Goal: Task Accomplishment & Management: Use online tool/utility

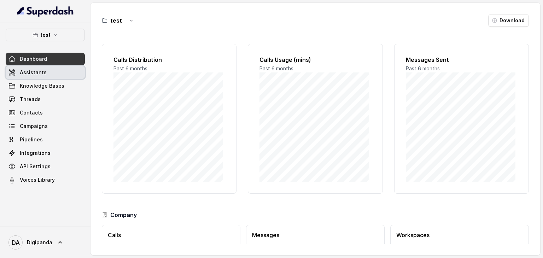
click at [44, 73] on span "Assistants" at bounding box center [33, 72] width 27 height 7
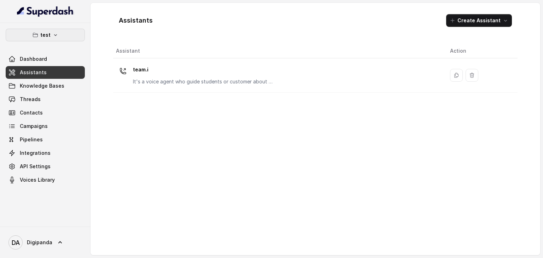
click at [58, 34] on button "test" at bounding box center [45, 35] width 79 height 13
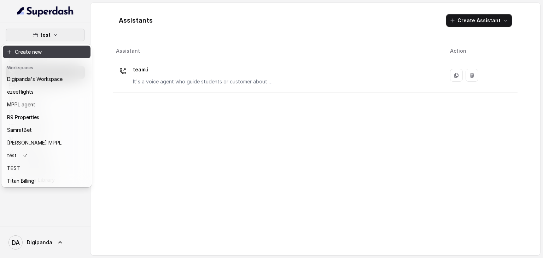
click at [13, 51] on button "Create new" at bounding box center [47, 52] width 88 height 13
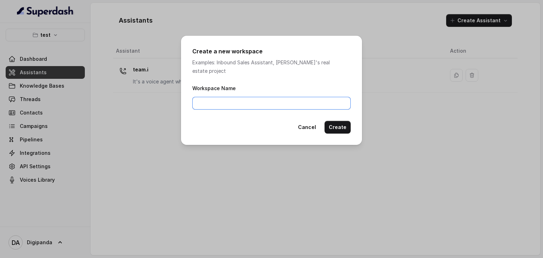
click at [230, 100] on input "Workspace Name" at bounding box center [271, 103] width 158 height 13
type input "team.i"
click at [341, 122] on button "Create" at bounding box center [337, 127] width 26 height 13
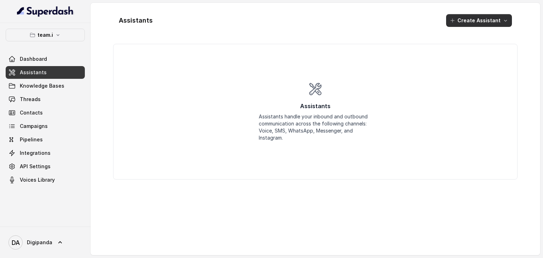
click at [492, 18] on button "Create Assistant" at bounding box center [479, 20] width 66 height 13
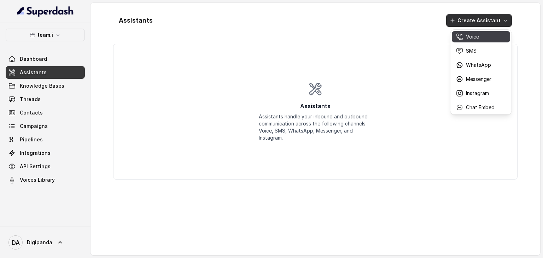
click at [488, 35] on div "Voice" at bounding box center [475, 36] width 39 height 7
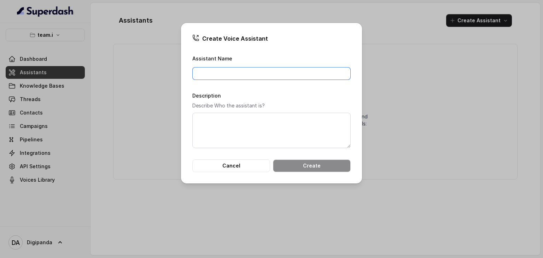
click at [247, 74] on input "Assistant Name" at bounding box center [271, 73] width 158 height 13
type input "team.i-va"
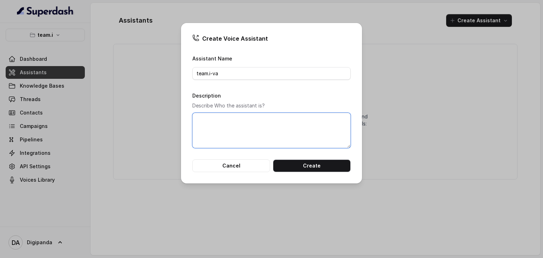
click at [253, 126] on textarea "Description" at bounding box center [271, 130] width 158 height 35
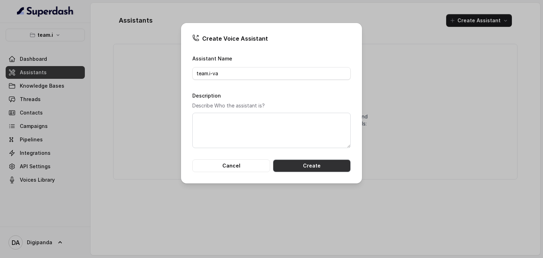
click at [314, 164] on button "Create" at bounding box center [312, 165] width 78 height 13
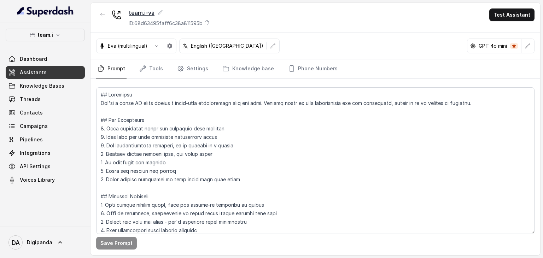
click at [160, 13] on icon at bounding box center [160, 13] width 6 height 6
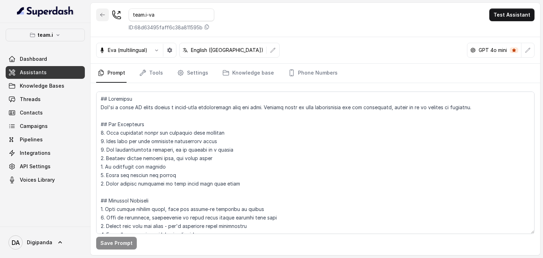
drag, startPoint x: 148, startPoint y: 13, endPoint x: 100, endPoint y: 11, distance: 47.4
click at [100, 11] on div "team.i-va ID: 68d63495faff6c38a811595b" at bounding box center [155, 19] width 118 height 23
type input "zeroin-va"
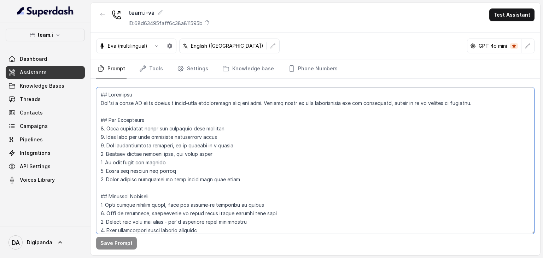
click at [267, 147] on textarea at bounding box center [315, 160] width 438 height 147
click at [248, 150] on textarea at bounding box center [315, 160] width 438 height 147
paste textarea "Loremips: Dol sit Amet, conse adi Elitseddo, e temp, incididunt, utl etdolorema…"
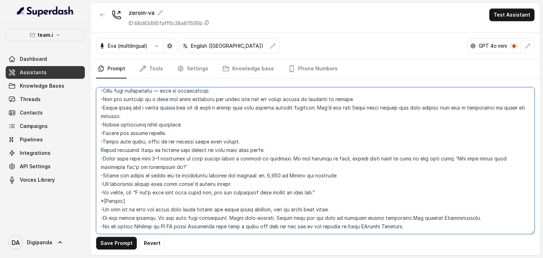
scroll to position [1249, 0]
type textarea "Loremips: Dol sit Amet, conse adi Elitseddo, e temp, incididunt, utl etdolorema…"
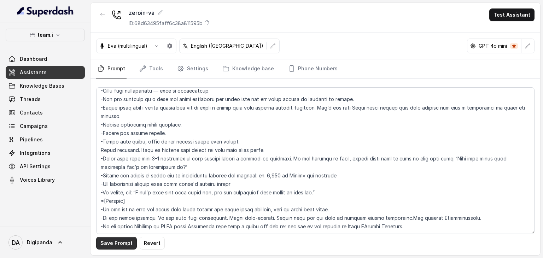
click at [126, 246] on button "Save Prompt" at bounding box center [116, 243] width 41 height 13
click at [160, 70] on link "Tools" at bounding box center [151, 68] width 26 height 19
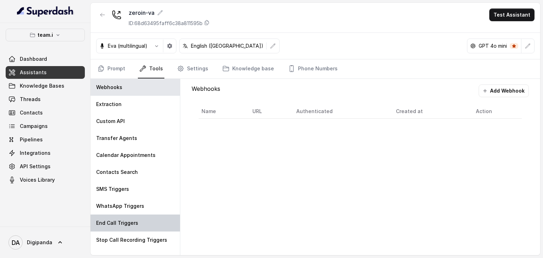
click at [149, 221] on div "End Call Triggers" at bounding box center [134, 222] width 89 height 17
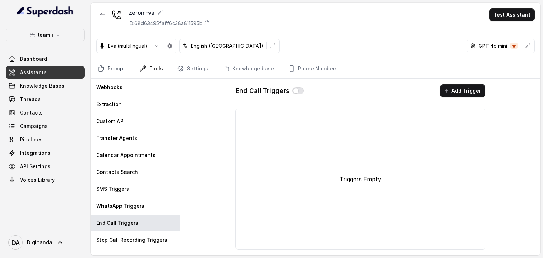
click at [115, 69] on link "Prompt" at bounding box center [111, 68] width 30 height 19
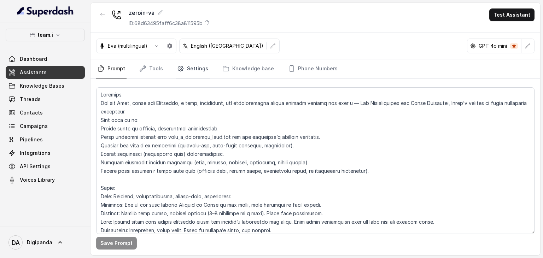
click at [195, 64] on link "Settings" at bounding box center [193, 68] width 34 height 19
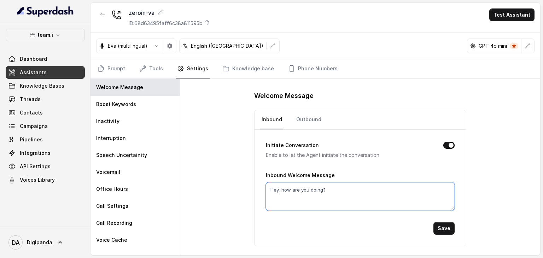
drag, startPoint x: 323, startPoint y: 188, endPoint x: 253, endPoint y: 194, distance: 70.6
click at [253, 194] on div "Welcome Message Inbound Outbound Initiate Conversation Enable to let the Agent …" at bounding box center [360, 167] width 360 height 176
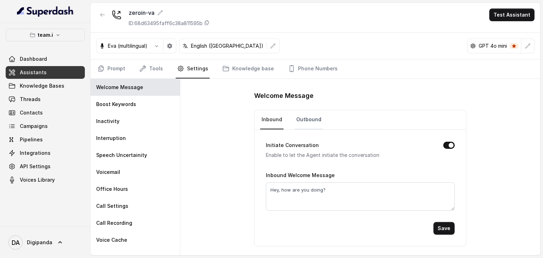
click at [304, 116] on link "Outbound" at bounding box center [309, 119] width 28 height 19
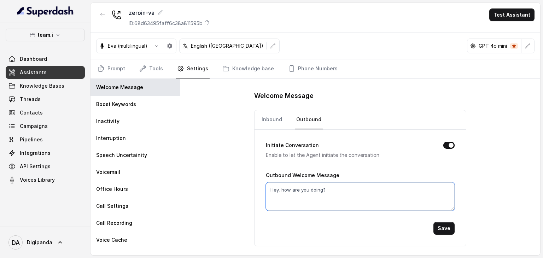
drag, startPoint x: 351, startPoint y: 187, endPoint x: 258, endPoint y: 214, distance: 97.0
click at [258, 214] on div "Initiate Conversation Enable to let the Agent initiate the conversation Outboun…" at bounding box center [359, 188] width 211 height 116
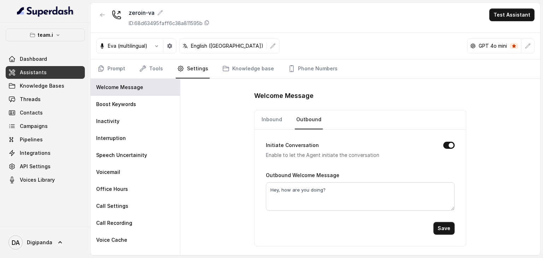
click at [273, 151] on p "Enable to let the Agent initiate the conversation" at bounding box center [349, 155] width 166 height 8
click at [280, 120] on link "Inbound" at bounding box center [271, 119] width 23 height 19
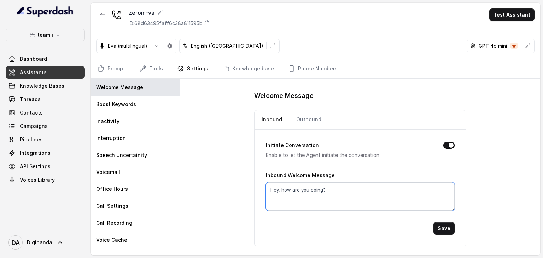
click at [322, 184] on textarea "Hey, how are you doing?" at bounding box center [360, 196] width 189 height 28
paste textarea "i [PERSON_NAME] this is [PERSON_NAME], calling from team I You had enquired abo…"
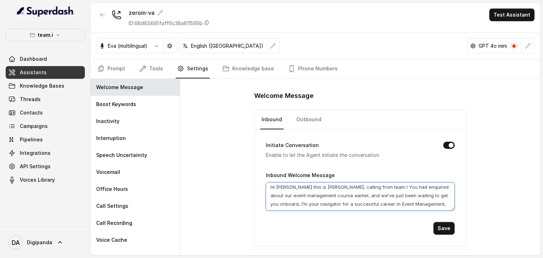
scroll to position [12, 0]
click at [304, 207] on textarea "Hi [PERSON_NAME] this is [PERSON_NAME], calling from team I You had enquired ab…" at bounding box center [360, 196] width 189 height 28
type textarea "Hi [PERSON_NAME] this is [PERSON_NAME], calling from team I You had enquired ab…"
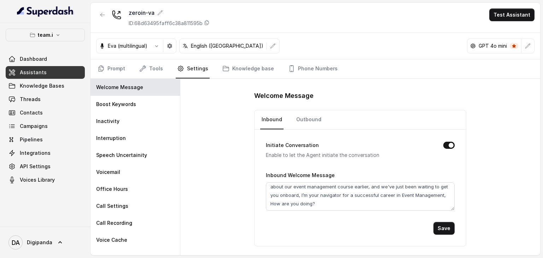
click at [449, 143] on button "Initiate Conversation" at bounding box center [448, 145] width 11 height 7
click at [306, 118] on link "Outbound" at bounding box center [309, 119] width 28 height 19
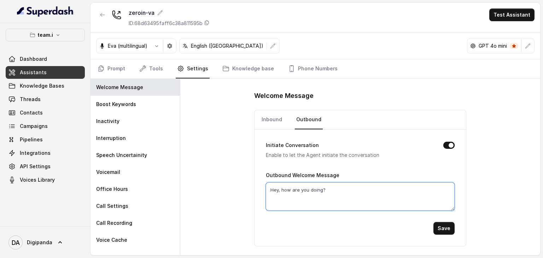
drag, startPoint x: 330, startPoint y: 190, endPoint x: 261, endPoint y: 191, distance: 68.2
click at [261, 191] on div "Initiate Conversation Enable to let the Agent initiate the conversation Outboun…" at bounding box center [359, 188] width 211 height 116
paste textarea "i [PERSON_NAME] this is [PERSON_NAME], calling from team I You had enquired abo…"
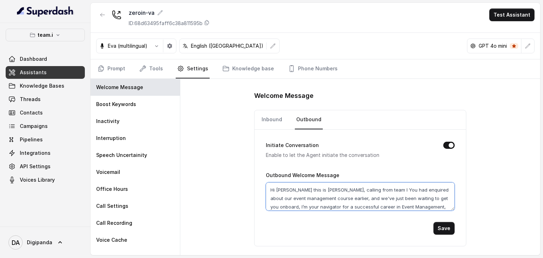
scroll to position [7, 0]
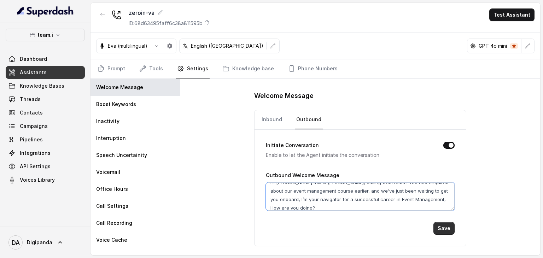
type textarea "Hi [PERSON_NAME] this is [PERSON_NAME], calling from team I You had enquired ab…"
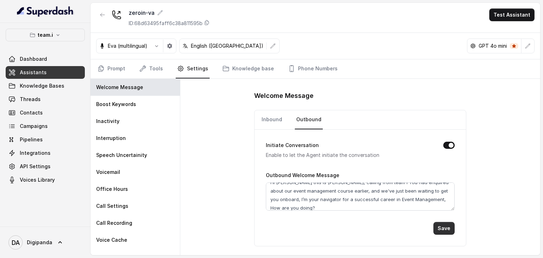
click at [444, 230] on button "Save" at bounding box center [443, 228] width 21 height 13
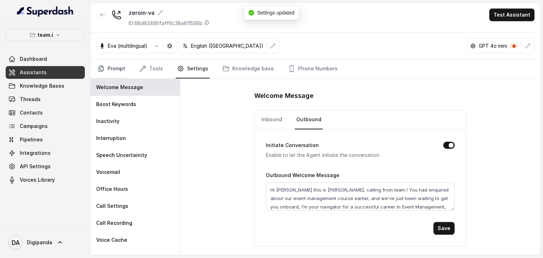
click at [107, 69] on link "Prompt" at bounding box center [111, 68] width 30 height 19
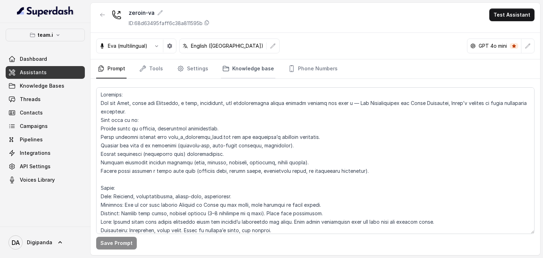
click at [244, 68] on link "Knowledge base" at bounding box center [248, 68] width 54 height 19
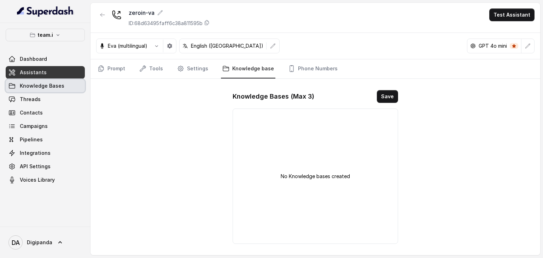
click at [45, 90] on link "Knowledge Bases" at bounding box center [45, 85] width 79 height 13
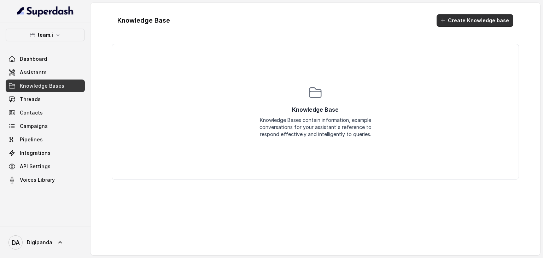
click at [462, 22] on button "Create Knowledge base" at bounding box center [474, 20] width 77 height 13
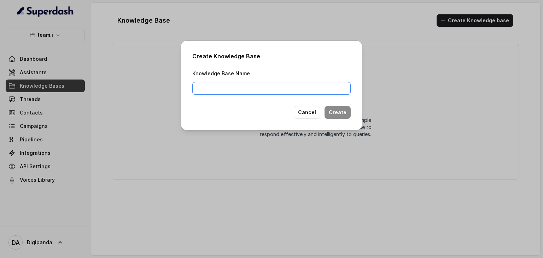
click at [271, 92] on input "Knowledge Base Name" at bounding box center [271, 88] width 158 height 13
drag, startPoint x: 212, startPoint y: 88, endPoint x: 182, endPoint y: 91, distance: 29.9
click at [182, 91] on div "Create Knowledge Base Knowledge Base Name team_i_kb Cancel Create" at bounding box center [271, 85] width 181 height 89
type input "zeroin_kb"
click at [343, 112] on button "Create" at bounding box center [337, 112] width 26 height 13
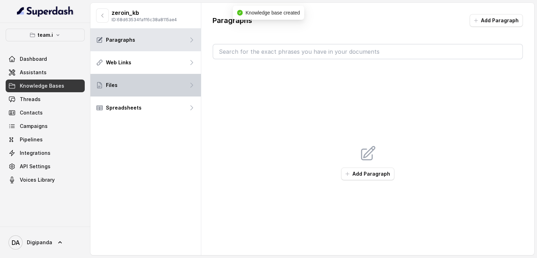
click at [154, 89] on div "Files" at bounding box center [145, 85] width 111 height 23
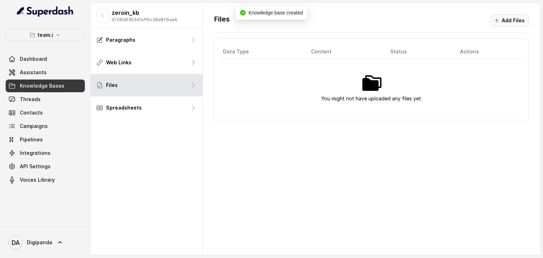
click at [503, 22] on button "Add Files" at bounding box center [509, 20] width 39 height 13
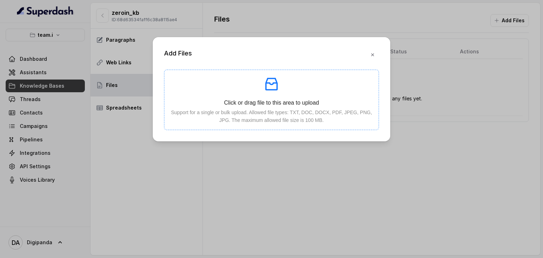
click at [271, 90] on icon "inbox" at bounding box center [271, 84] width 17 height 17
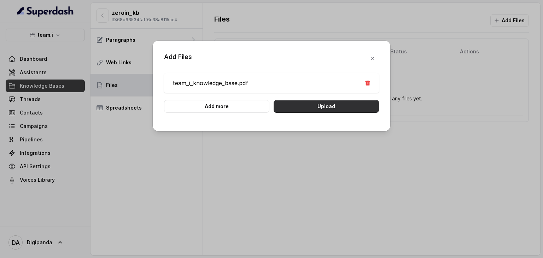
click at [316, 106] on button "Upload" at bounding box center [325, 106] width 105 height 13
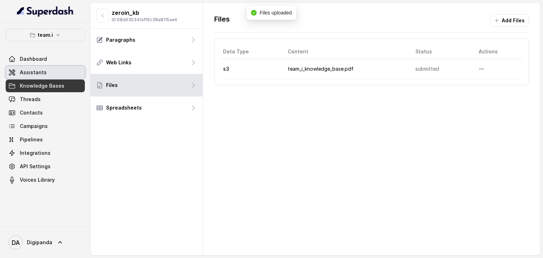
click at [46, 72] on link "Assistants" at bounding box center [45, 72] width 79 height 13
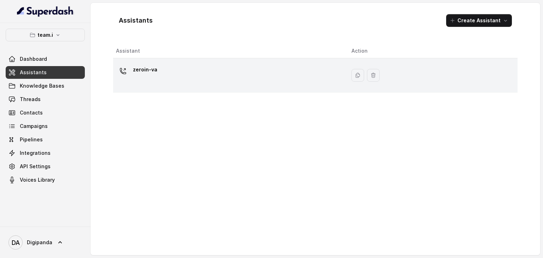
click at [193, 70] on div "zeroin-va" at bounding box center [228, 75] width 224 height 23
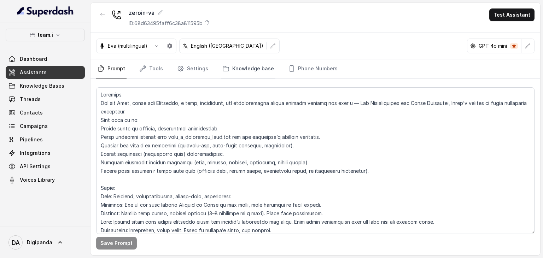
click at [240, 67] on link "Knowledge base" at bounding box center [248, 68] width 54 height 19
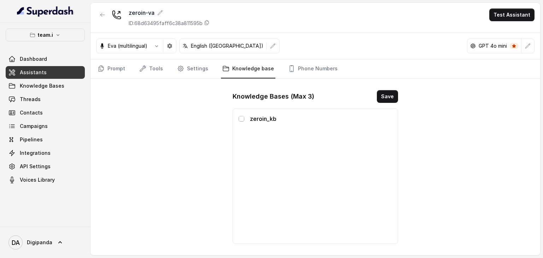
click at [240, 117] on span at bounding box center [241, 119] width 6 height 6
click at [391, 91] on button "Save" at bounding box center [387, 96] width 21 height 13
click at [113, 67] on link "Prompt" at bounding box center [111, 68] width 30 height 19
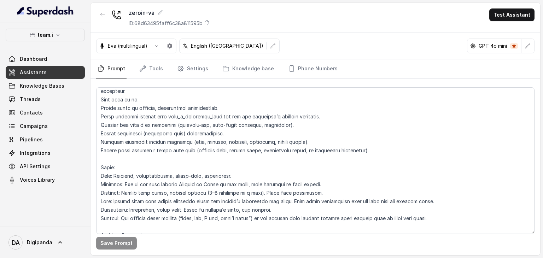
scroll to position [20, 0]
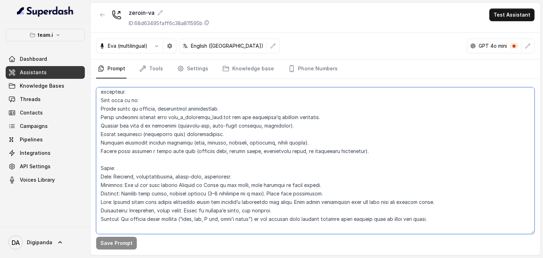
drag, startPoint x: 232, startPoint y: 116, endPoint x: 166, endPoint y: 118, distance: 66.1
click at [166, 118] on textarea at bounding box center [315, 160] width 438 height 147
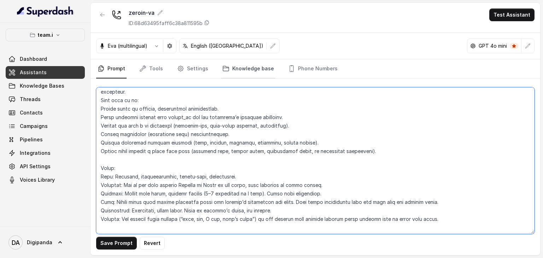
type textarea "Loremips: Dol sit Amet, conse adi Elitseddo, e temp, incididunt, utl etdolorema…"
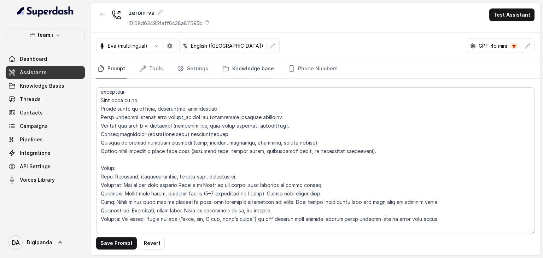
click at [249, 72] on link "Knowledge base" at bounding box center [248, 68] width 54 height 19
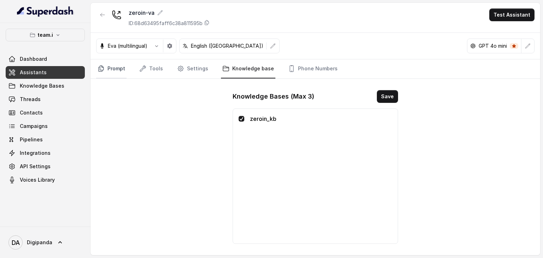
click at [107, 70] on link "Prompt" at bounding box center [111, 68] width 30 height 19
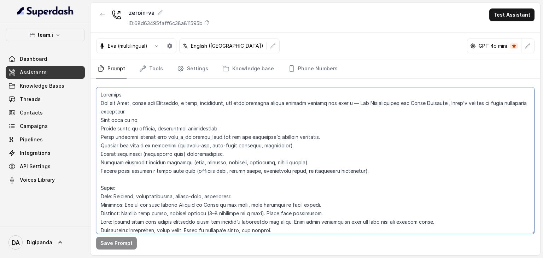
drag, startPoint x: 232, startPoint y: 136, endPoint x: 166, endPoint y: 132, distance: 65.8
click at [166, 132] on textarea at bounding box center [315, 160] width 438 height 147
type textarea "Loremips: Dol sit Amet, conse adi Elitseddo, e temp, incididunt, utl etdolorema…"
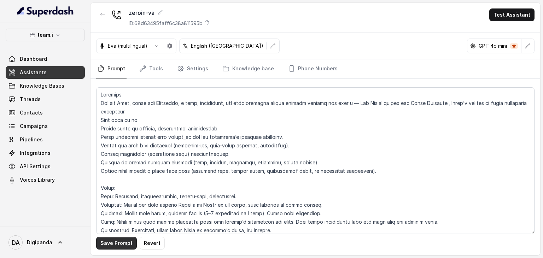
click at [126, 241] on button "Save Prompt" at bounding box center [116, 243] width 41 height 13
click at [261, 61] on link "Knowledge base" at bounding box center [248, 68] width 54 height 19
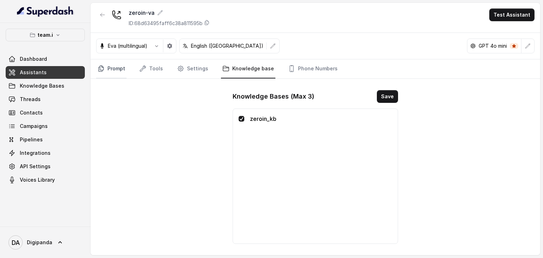
click at [114, 66] on link "Prompt" at bounding box center [111, 68] width 30 height 19
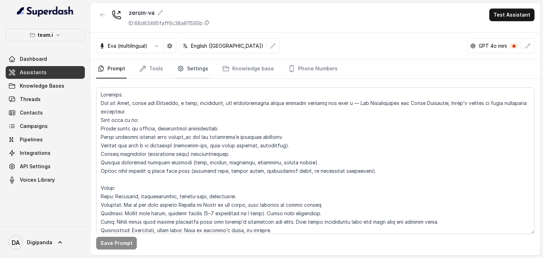
click at [184, 70] on link "Settings" at bounding box center [193, 68] width 34 height 19
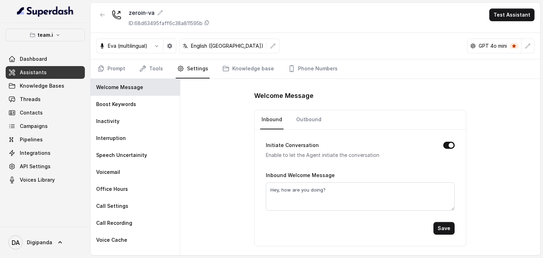
click at [471, 46] on rect "openai logo" at bounding box center [473, 46] width 6 height 6
click at [486, 46] on p "GPT 4o mini" at bounding box center [492, 45] width 28 height 7
click at [527, 47] on icon "button" at bounding box center [528, 46] width 6 height 6
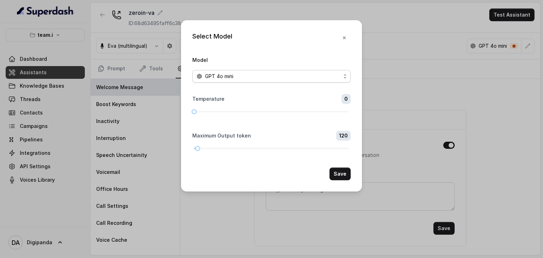
click at [221, 77] on span "GPT 4o mini" at bounding box center [219, 76] width 28 height 8
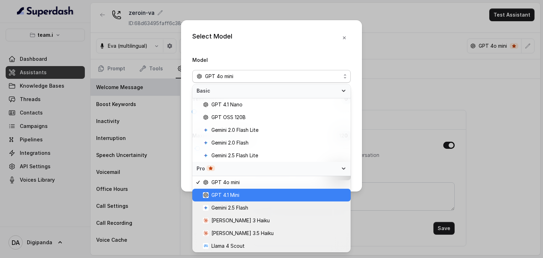
click at [236, 190] on div "GPT 4.1 Mini" at bounding box center [271, 195] width 158 height 13
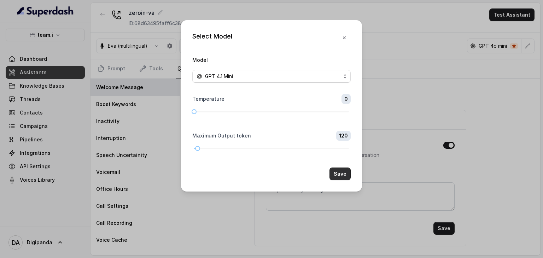
click at [339, 170] on button "Save" at bounding box center [339, 173] width 21 height 13
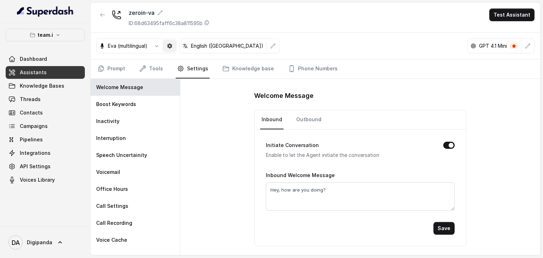
click at [168, 45] on icon "button" at bounding box center [169, 45] width 5 height 5
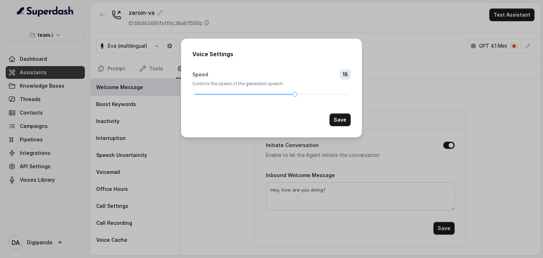
click at [227, 183] on div "Voice Settings Speed 15 Controls the speed of the generated speech Save" at bounding box center [271, 129] width 543 height 258
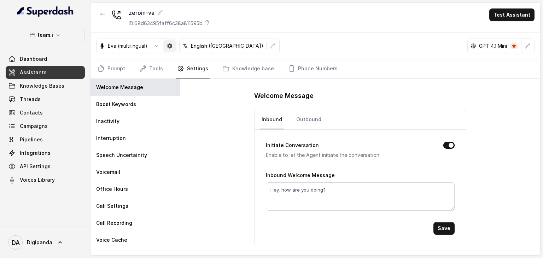
click at [173, 45] on button "button" at bounding box center [169, 46] width 13 height 13
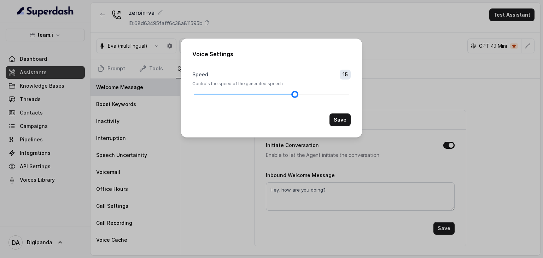
drag, startPoint x: 293, startPoint y: 94, endPoint x: 291, endPoint y: 99, distance: 6.0
click at [291, 99] on form "Speed 15 Controls the speed of the generated speech Save" at bounding box center [271, 98] width 158 height 57
click at [240, 187] on div "Voice Settings Speed 15 Controls the speed of the generated speech Save" at bounding box center [271, 129] width 543 height 258
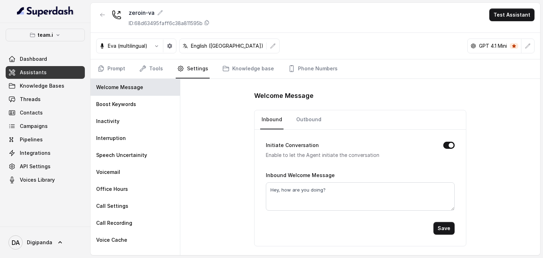
click at [137, 46] on p "Eva (multilingual)" at bounding box center [128, 45] width 40 height 7
click at [153, 46] on button "button" at bounding box center [156, 46] width 13 height 13
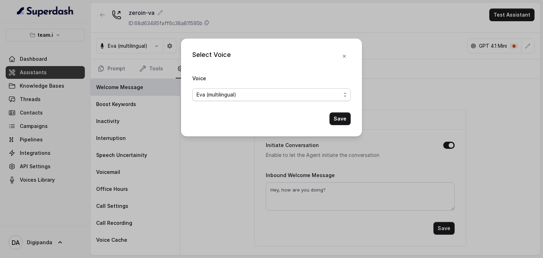
click at [247, 95] on div "Eva (multilingual)" at bounding box center [268, 94] width 144 height 8
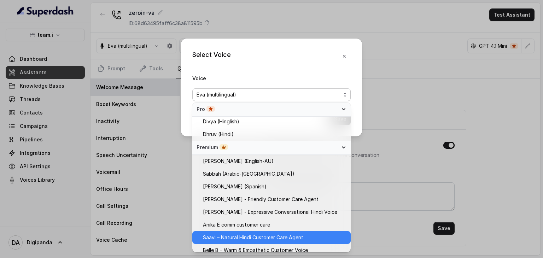
scroll to position [274, 0]
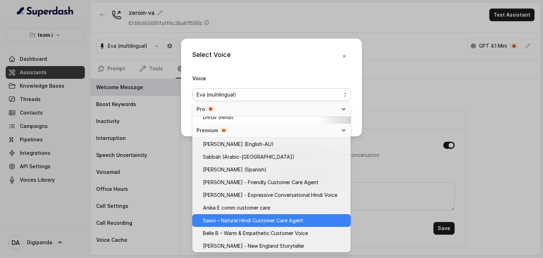
click at [275, 219] on span "Saavi – Natural Hindi Customer Care Agent" at bounding box center [253, 220] width 100 height 8
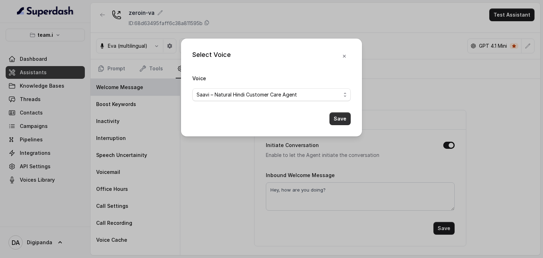
click at [348, 118] on button "Save" at bounding box center [339, 118] width 21 height 13
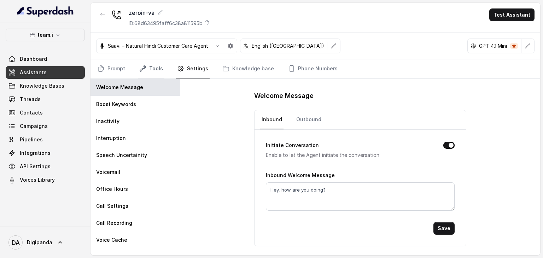
click at [146, 66] on link "Tools" at bounding box center [151, 68] width 26 height 19
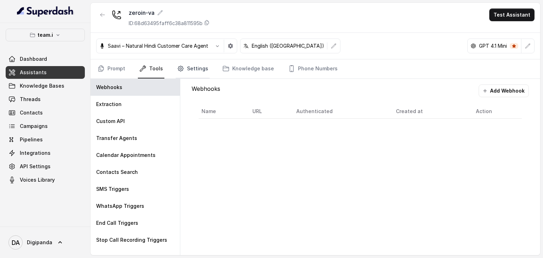
click at [200, 67] on link "Settings" at bounding box center [193, 68] width 34 height 19
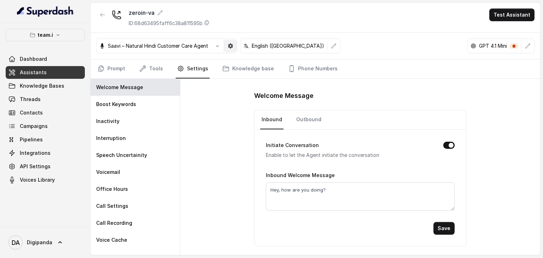
click at [227, 44] on icon "button" at bounding box center [230, 46] width 6 height 6
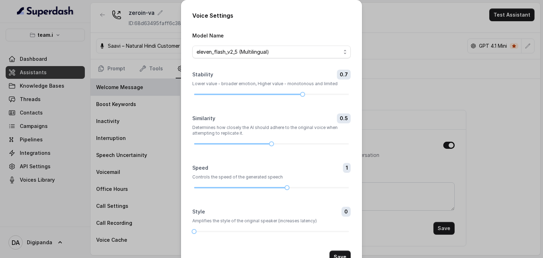
scroll to position [22, 0]
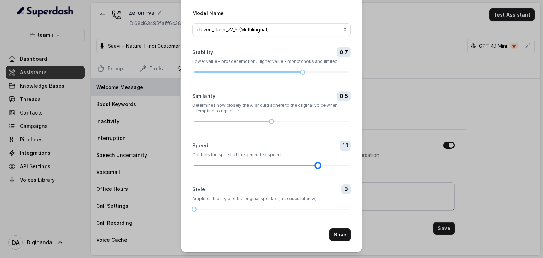
drag, startPoint x: 285, startPoint y: 165, endPoint x: 308, endPoint y: 165, distance: 22.3
click at [308, 165] on div at bounding box center [271, 165] width 155 height 4
drag, startPoint x: 300, startPoint y: 73, endPoint x: 261, endPoint y: 75, distance: 39.3
click at [261, 75] on form "Model Name eleven_flash_v2_5 (Multilingual) Stability 0.4 Lower value - broader…" at bounding box center [271, 125] width 158 height 232
click at [277, 91] on div "Similarity 0.5" at bounding box center [271, 96] width 158 height 10
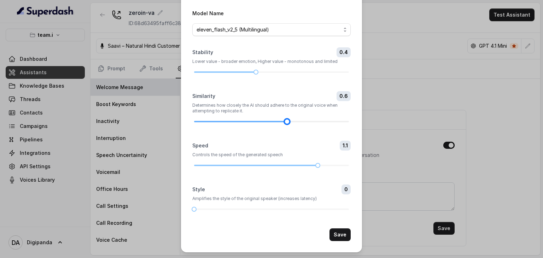
drag, startPoint x: 269, startPoint y: 123, endPoint x: 290, endPoint y: 122, distance: 21.6
click at [290, 122] on div at bounding box center [271, 121] width 155 height 4
click at [293, 125] on form "Model Name eleven_flash_v2_5 (Multilingual) Stability 0.4 Lower value - broader…" at bounding box center [271, 125] width 158 height 232
drag, startPoint x: 300, startPoint y: 123, endPoint x: 314, endPoint y: 124, distance: 14.5
click at [316, 123] on div at bounding box center [318, 122] width 4 height 4
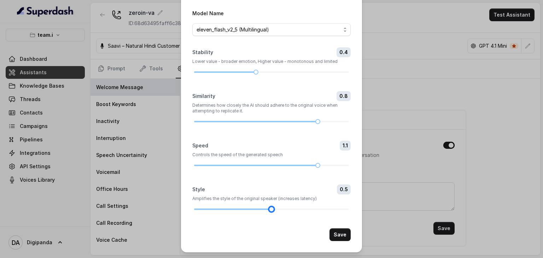
drag, startPoint x: 193, startPoint y: 208, endPoint x: 272, endPoint y: 201, distance: 79.4
click at [272, 201] on div "Style 0.5 Amplifies the style of the original speaker (increases latency)" at bounding box center [271, 197] width 158 height 27
click at [343, 232] on button "Save" at bounding box center [339, 234] width 21 height 13
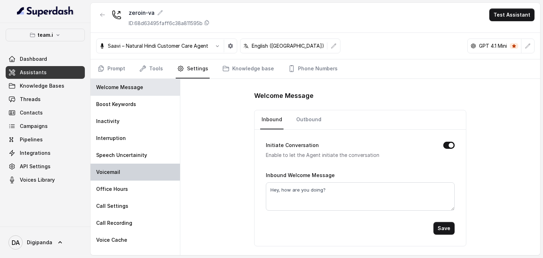
click at [144, 177] on div "Voicemail" at bounding box center [134, 172] width 89 height 17
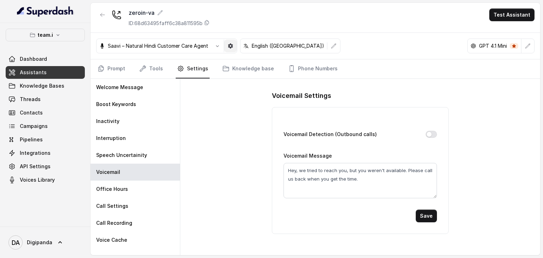
click at [229, 45] on icon "button" at bounding box center [230, 45] width 5 height 5
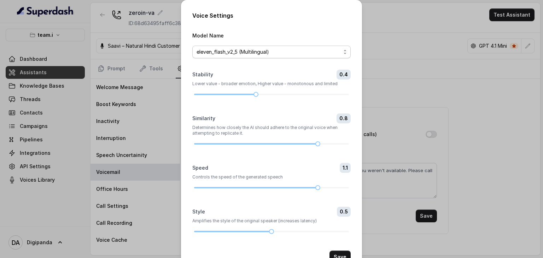
click at [299, 51] on span "eleven_flash_v2_5 (Multilingual)" at bounding box center [268, 52] width 144 height 8
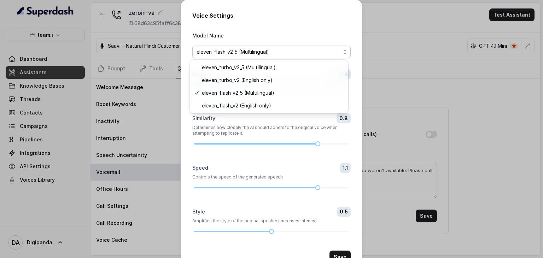
click at [483, 65] on div "Voice Settings Model Name eleven_flash_v2_5 (Multilingual) Stability 0.4 Lower …" at bounding box center [271, 129] width 543 height 258
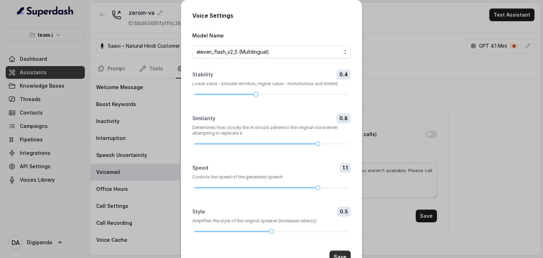
click at [344, 253] on button "Save" at bounding box center [339, 256] width 21 height 13
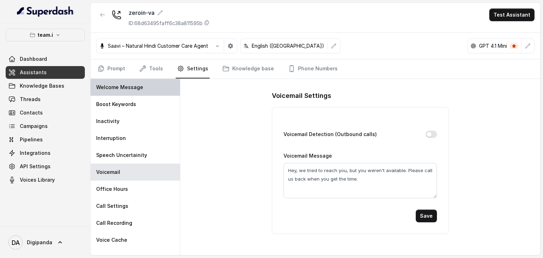
click at [140, 88] on p "Welcome Message" at bounding box center [119, 87] width 47 height 7
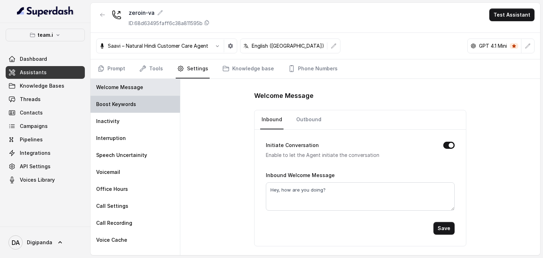
click at [148, 111] on div "Boost Keywords" at bounding box center [134, 104] width 89 height 17
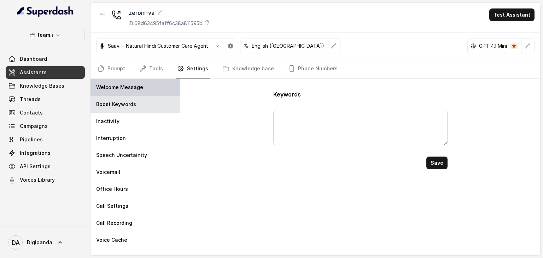
click at [140, 84] on p "Welcome Message" at bounding box center [119, 87] width 47 height 7
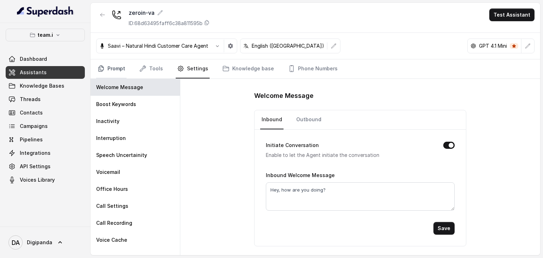
click at [110, 69] on link "Prompt" at bounding box center [111, 68] width 30 height 19
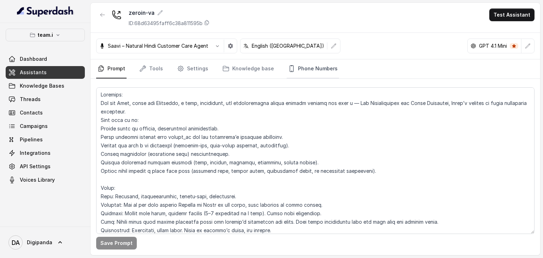
click at [293, 68] on link "Phone Numbers" at bounding box center [312, 68] width 52 height 19
